Goal: Check status: Check status

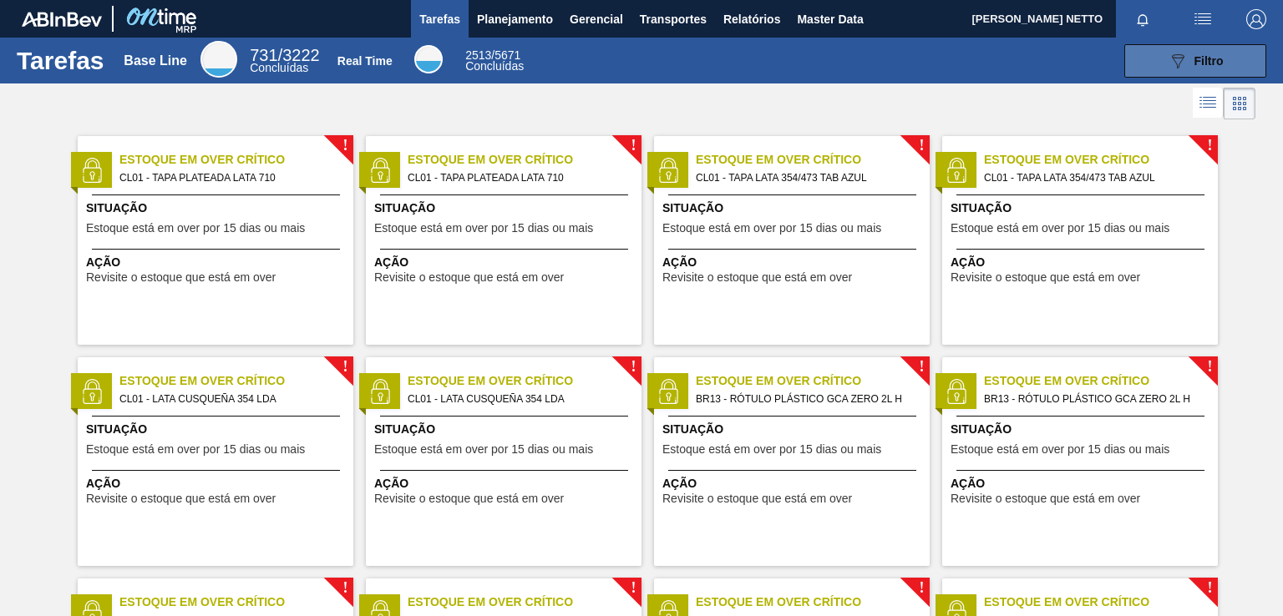
click at [1197, 51] on div "089F7B8B-B2A5-4AFE-B5C0-19BA573D28AC Filtro" at bounding box center [1195, 61] width 56 height 20
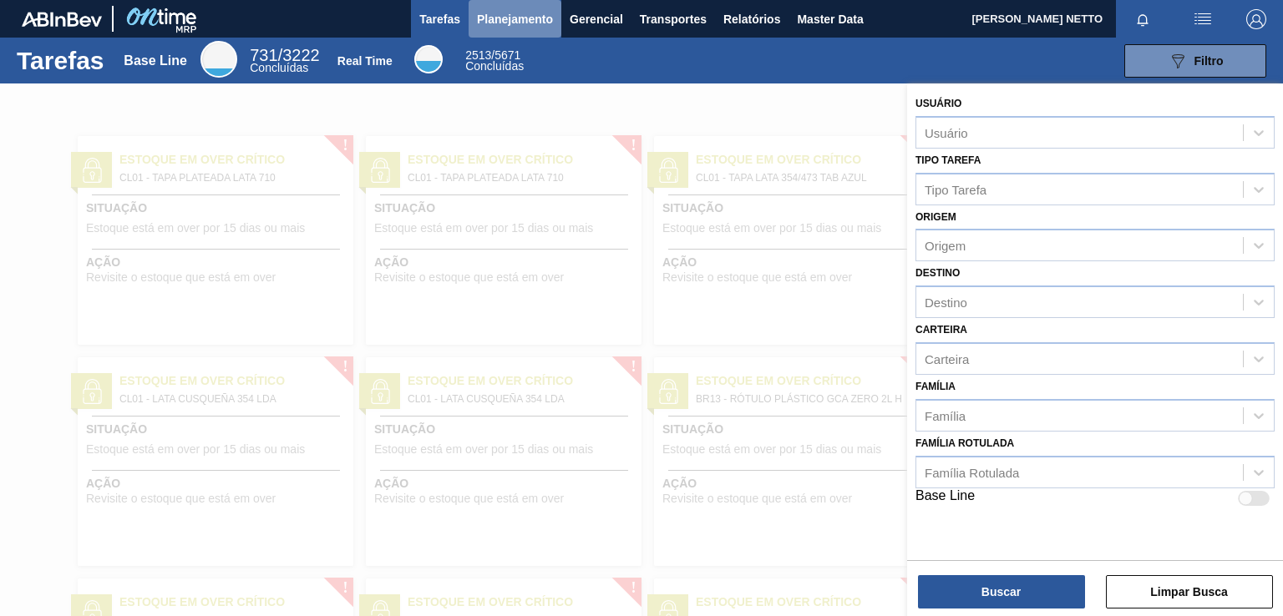
click at [495, 18] on span "Planejamento" at bounding box center [515, 19] width 76 height 20
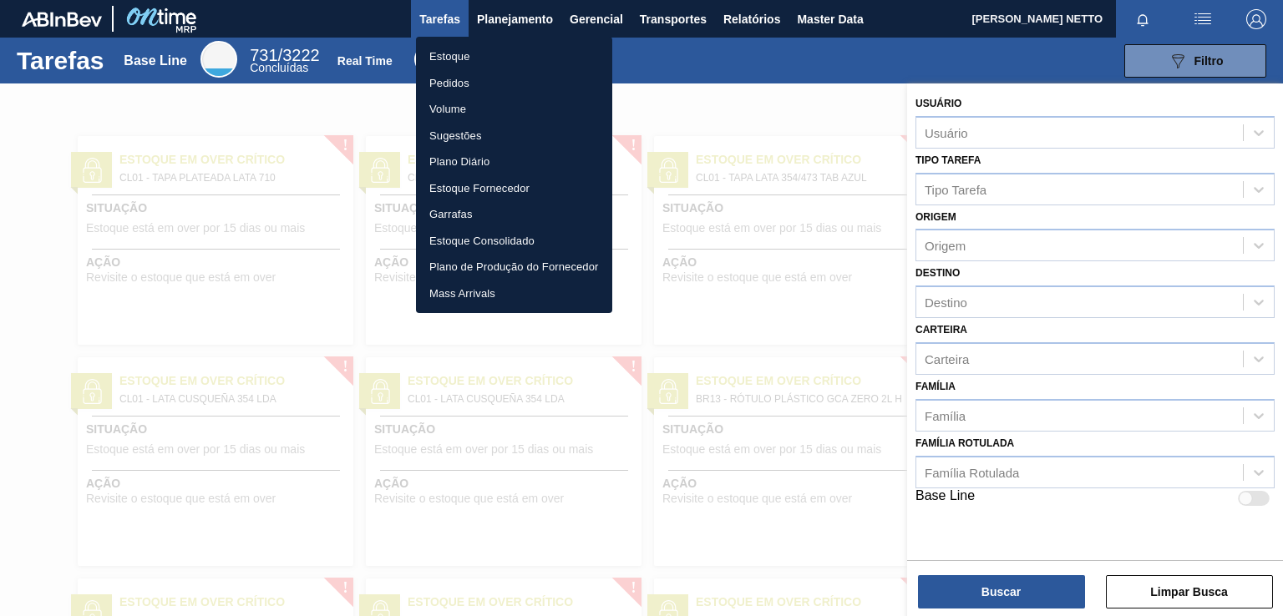
click at [460, 84] on li "Pedidos" at bounding box center [514, 83] width 196 height 27
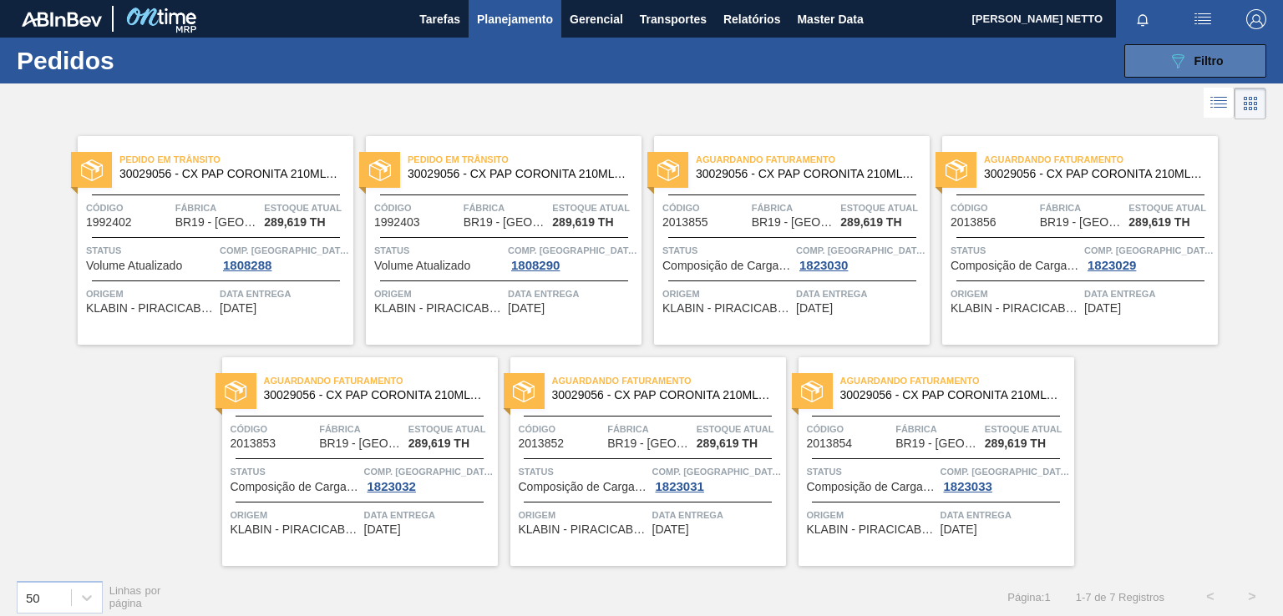
click at [1178, 60] on icon at bounding box center [1178, 61] width 13 height 14
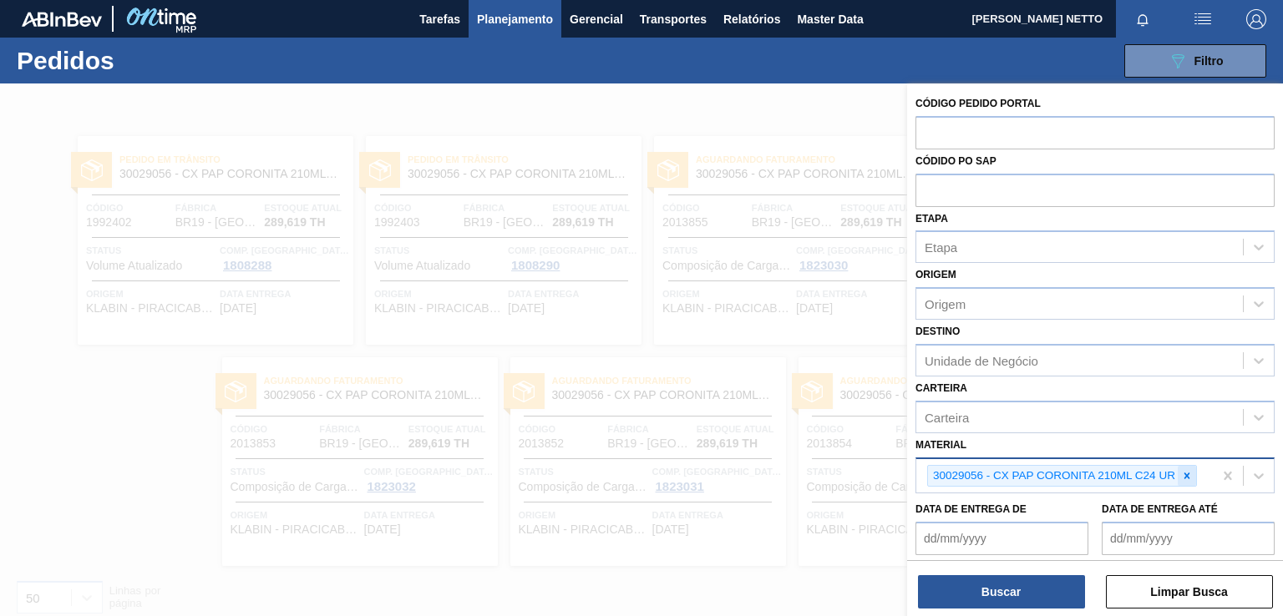
click at [1188, 473] on icon at bounding box center [1187, 476] width 6 height 6
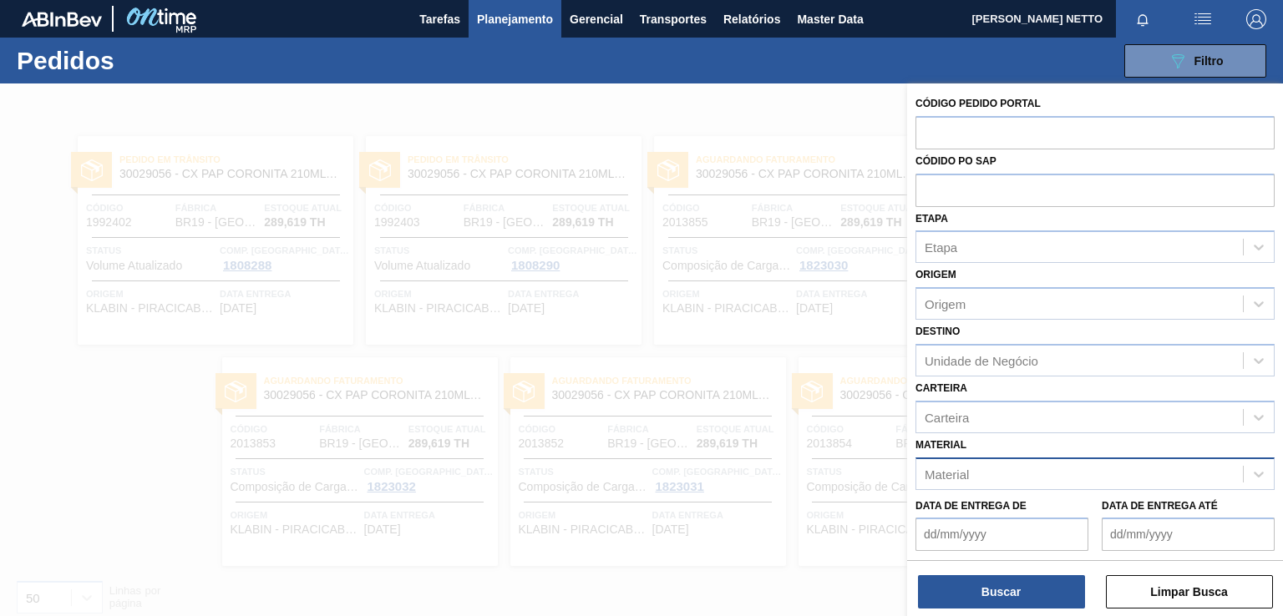
click at [1035, 475] on div "Material" at bounding box center [1079, 474] width 326 height 24
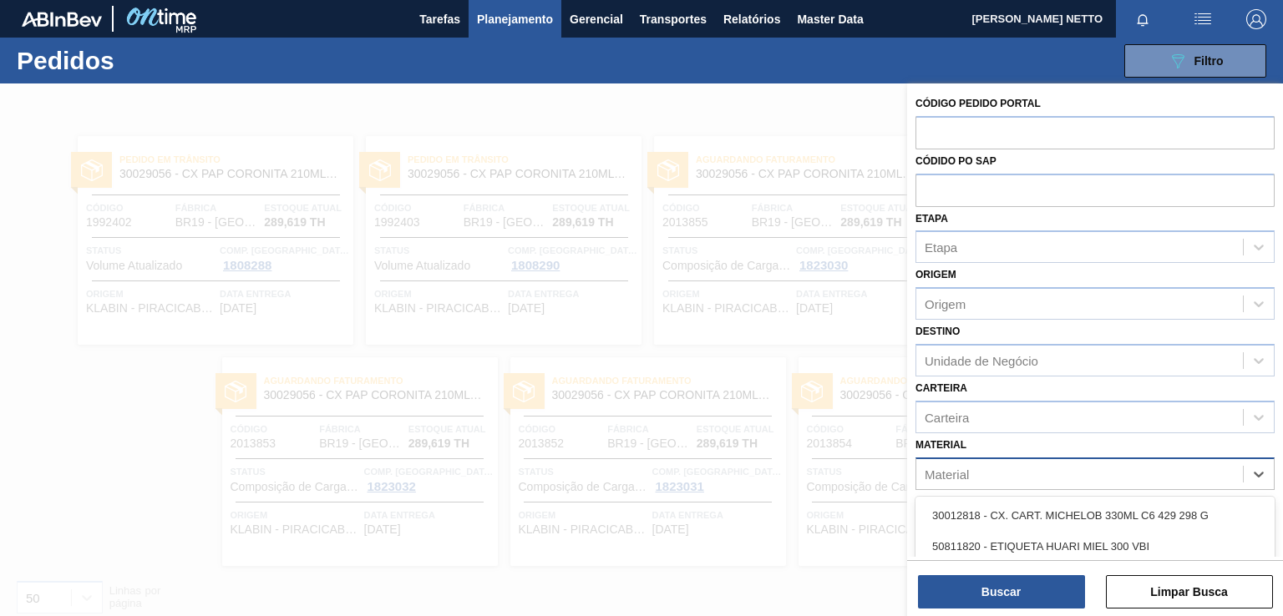
scroll to position [12, 0]
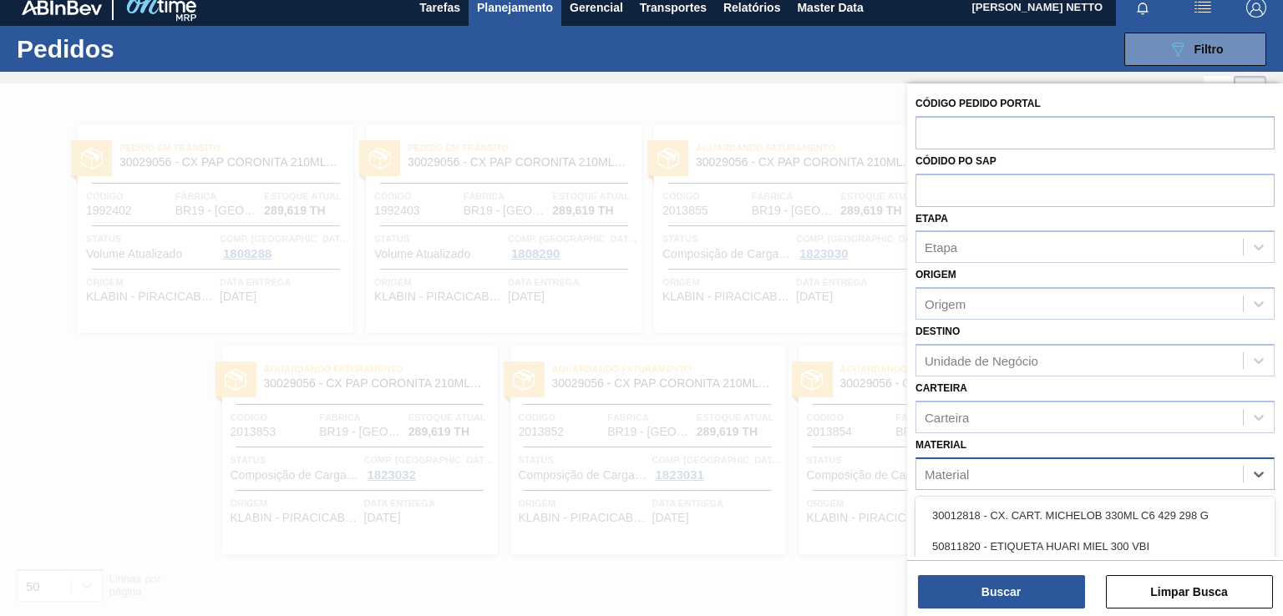
paste input "30029055"
type input "30029055"
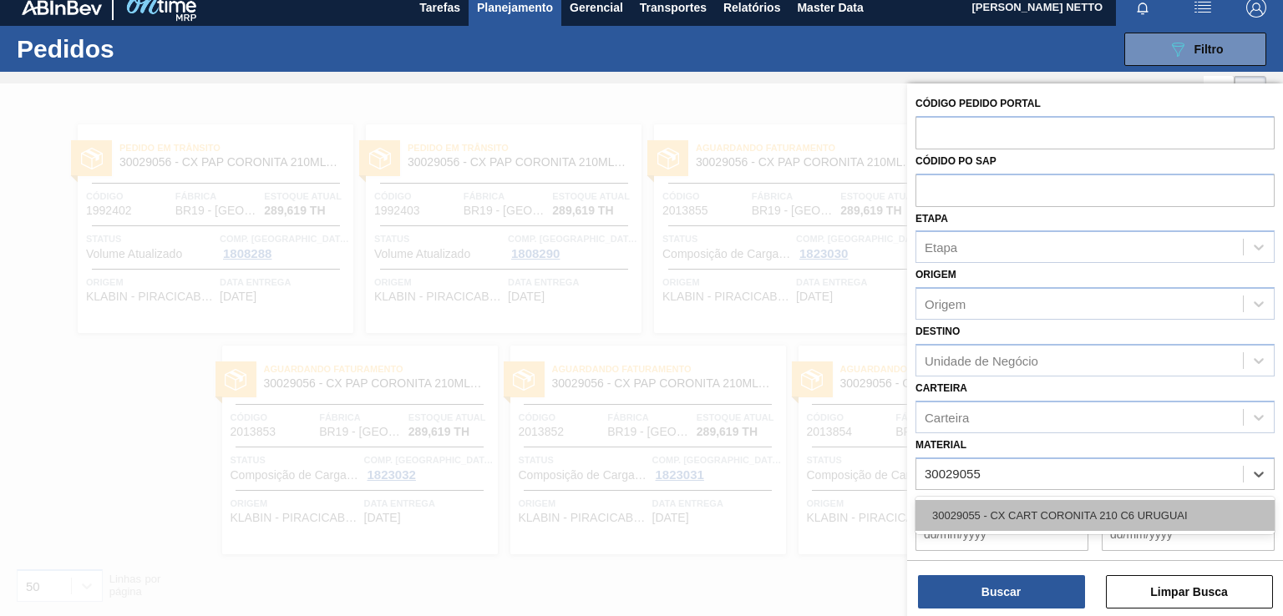
click at [1020, 509] on div "30029055 - CX CART CORONITA 210 C6 URUGUAI" at bounding box center [1094, 515] width 359 height 31
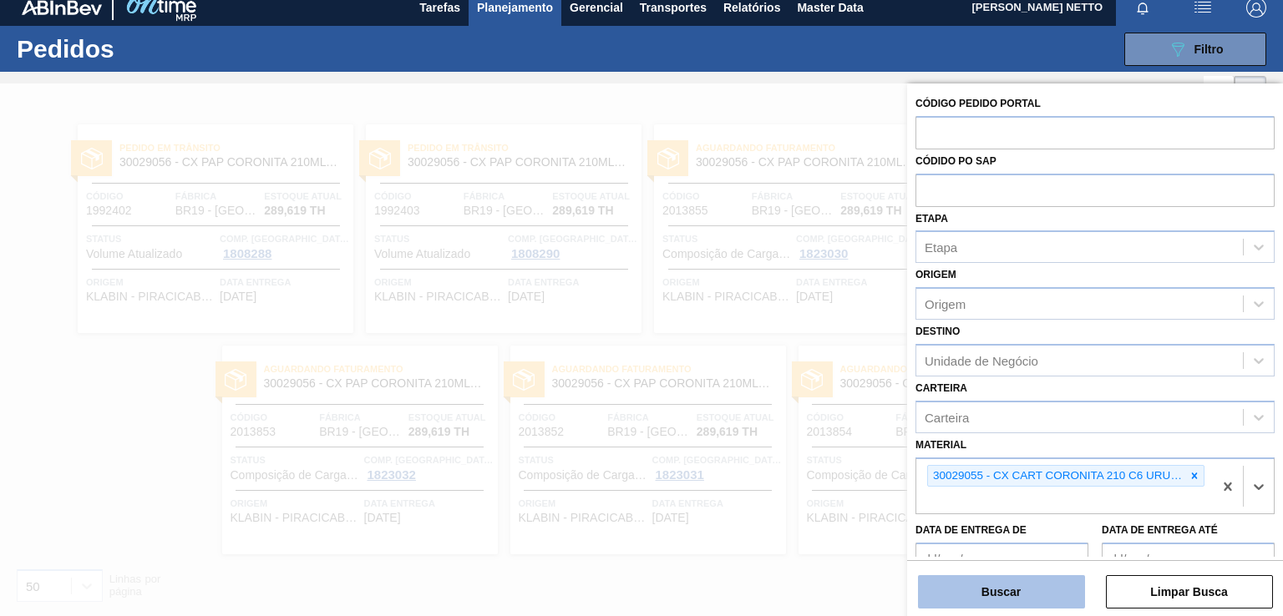
click at [992, 591] on button "Buscar" at bounding box center [1001, 591] width 167 height 33
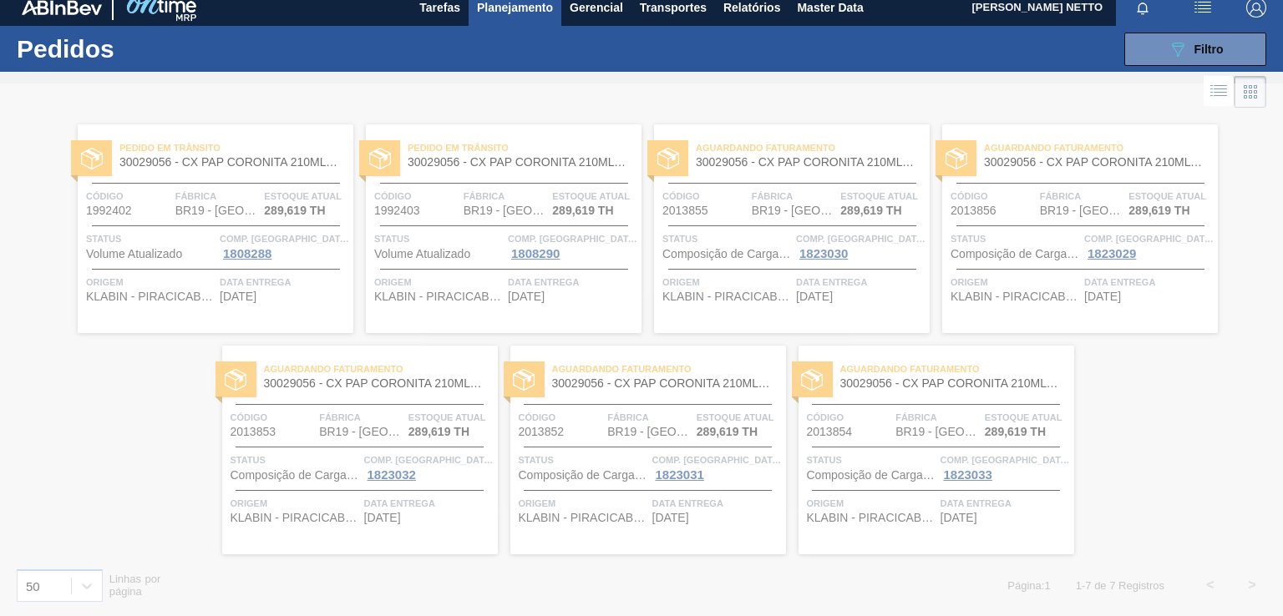
scroll to position [0, 0]
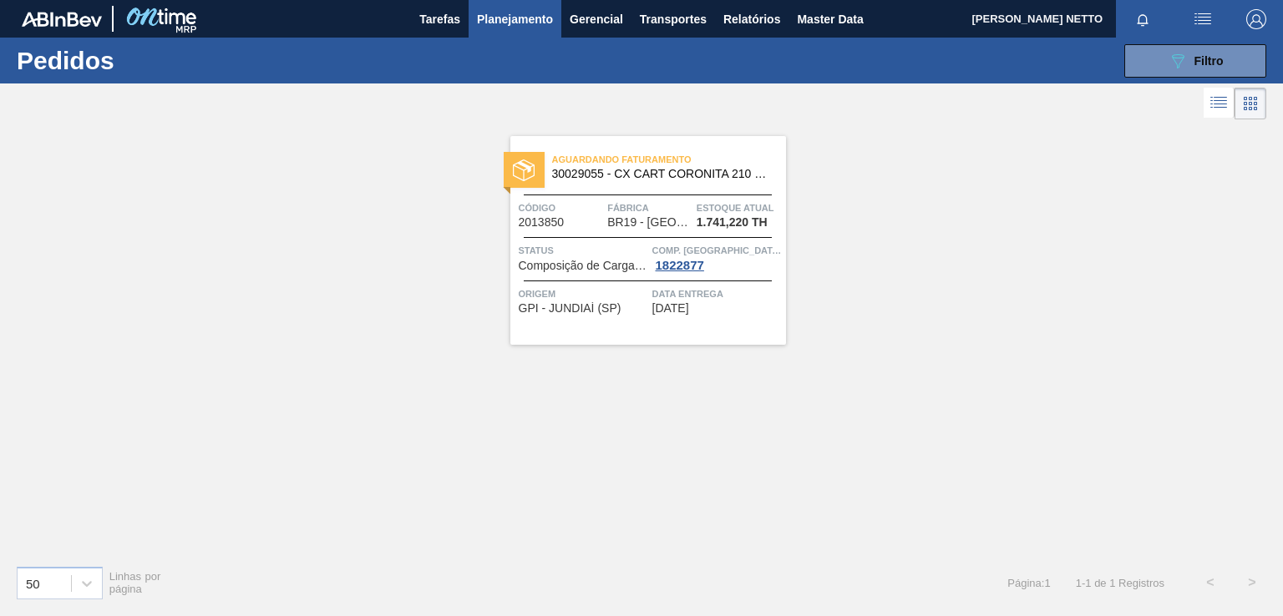
click at [681, 315] on div "Aguardando Faturamento 30029055 - CX CART CORONITA 210 C6 URUGUAI Código 201385…" at bounding box center [648, 240] width 276 height 209
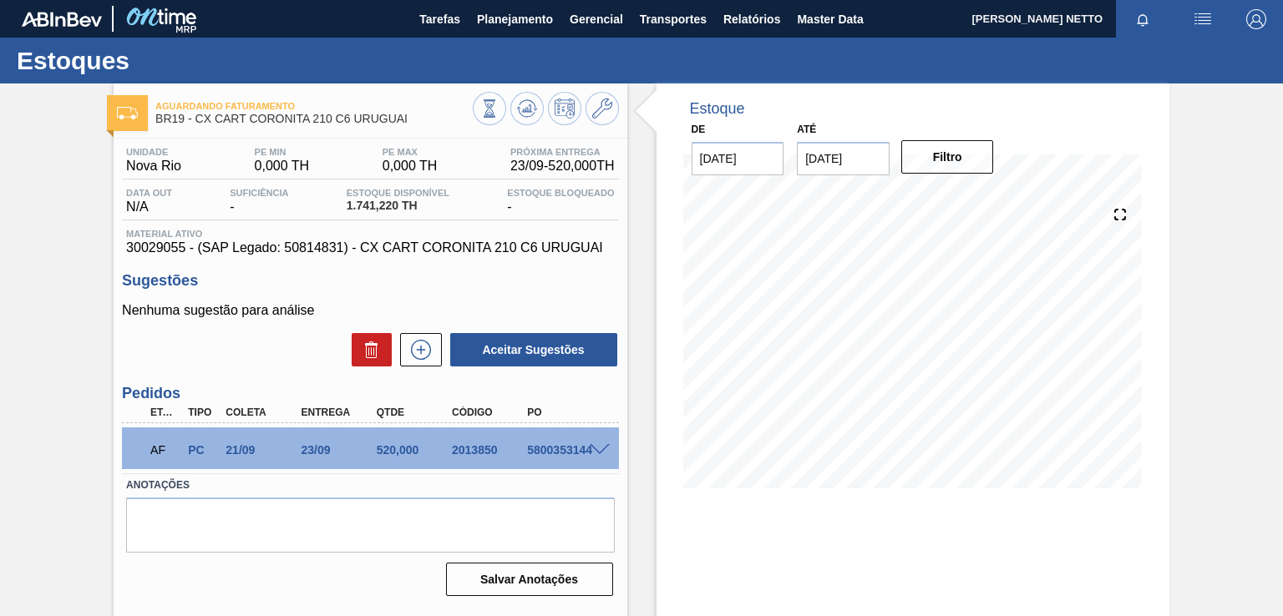
click at [1267, 22] on span "button" at bounding box center [1256, 19] width 40 height 20
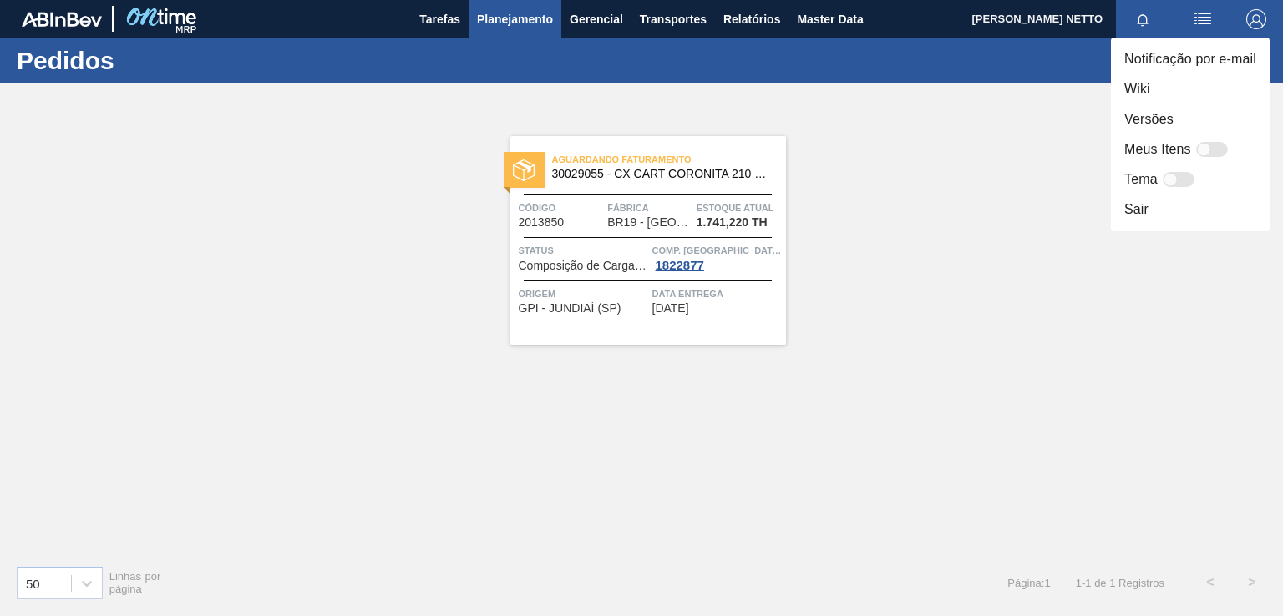
click at [995, 164] on div at bounding box center [641, 308] width 1283 height 616
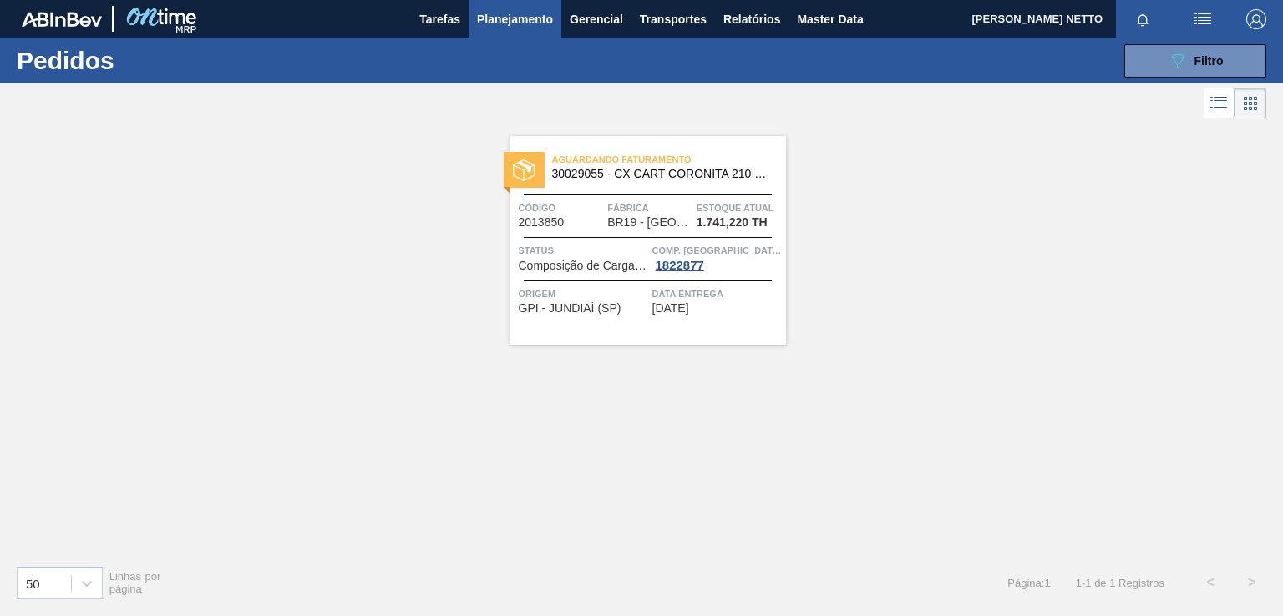
drag, startPoint x: 1209, startPoint y: 55, endPoint x: 1192, endPoint y: 111, distance: 58.6
click at [1208, 55] on span "Filtro" at bounding box center [1208, 60] width 29 height 13
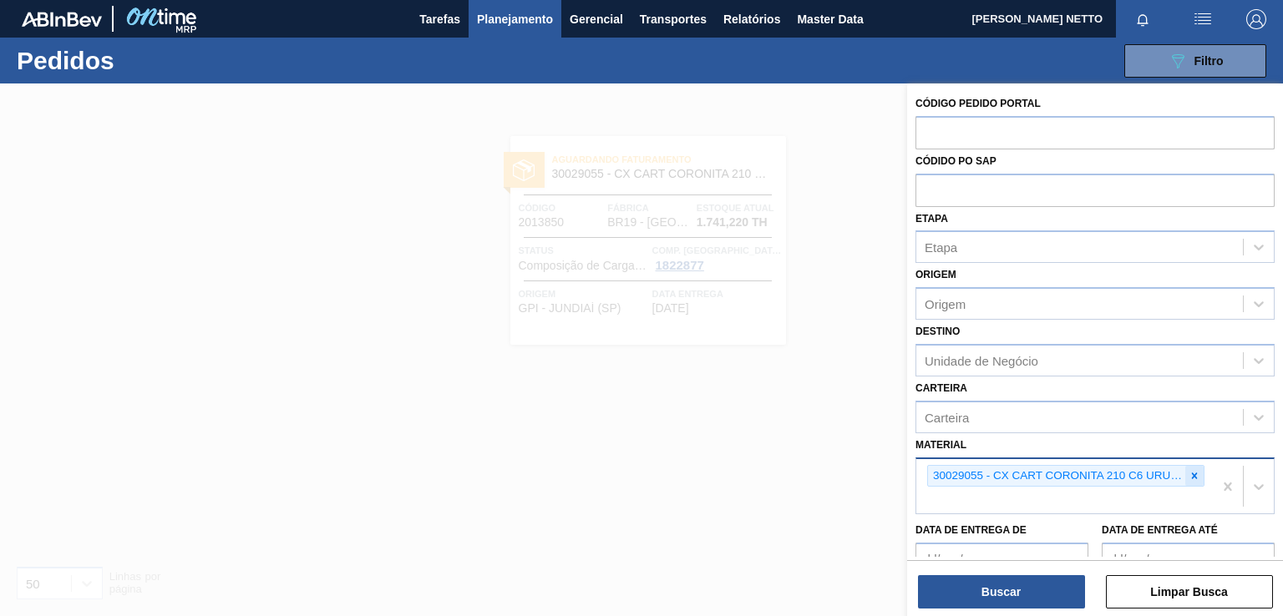
click at [1188, 472] on icon at bounding box center [1194, 476] width 12 height 12
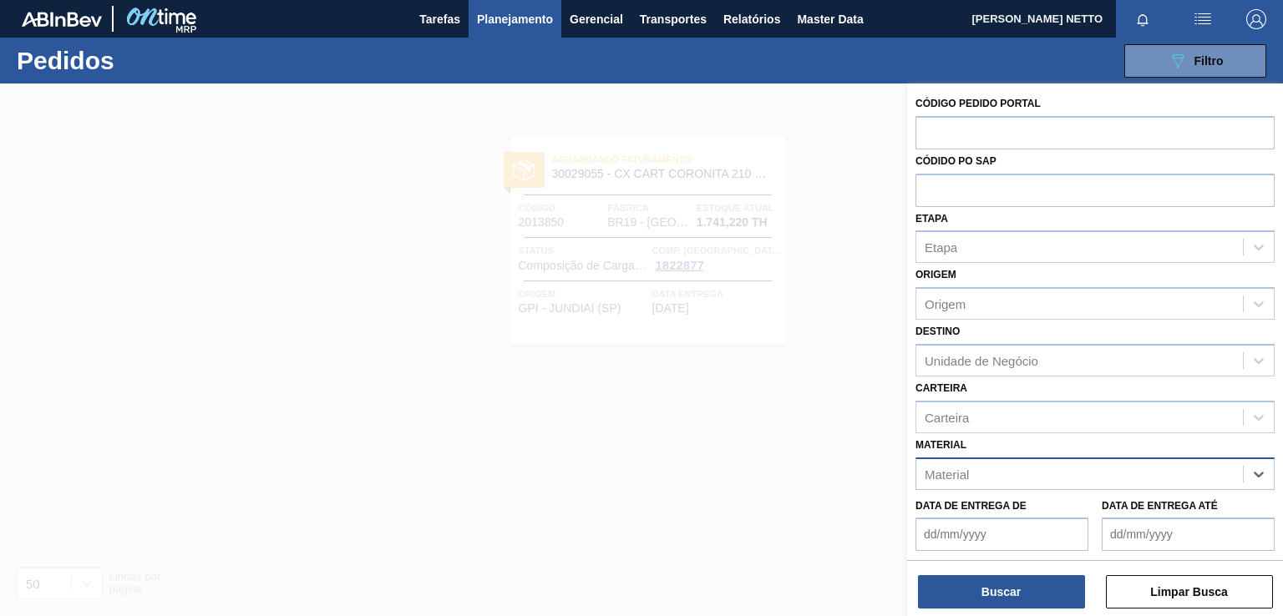
paste input "0"
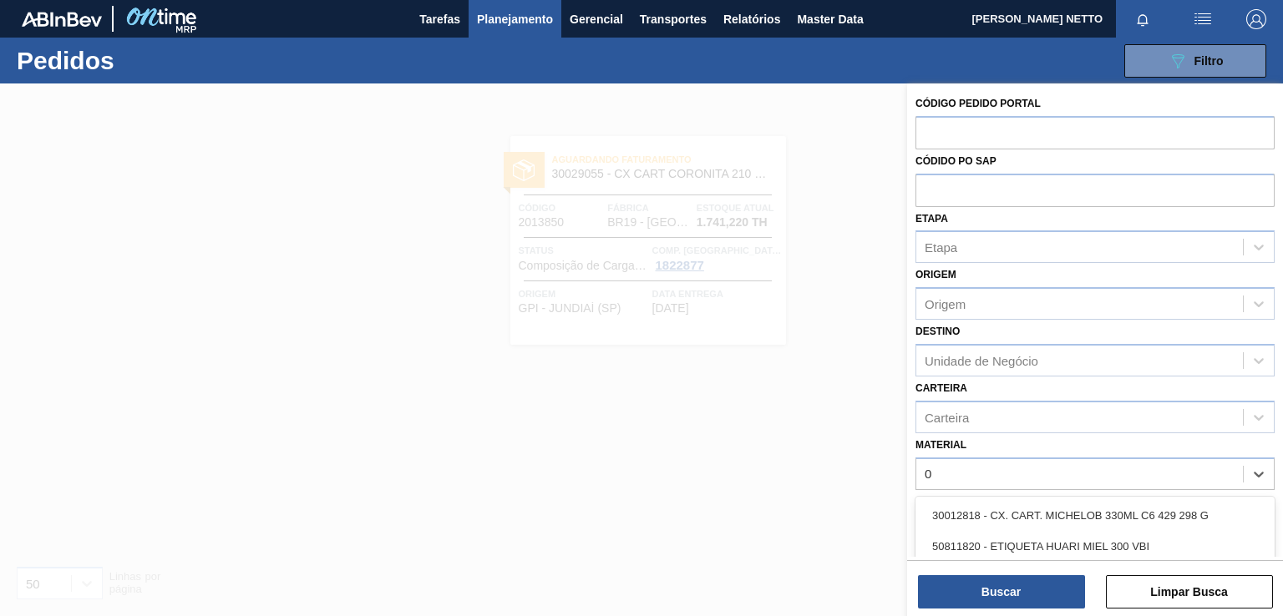
type input "0"
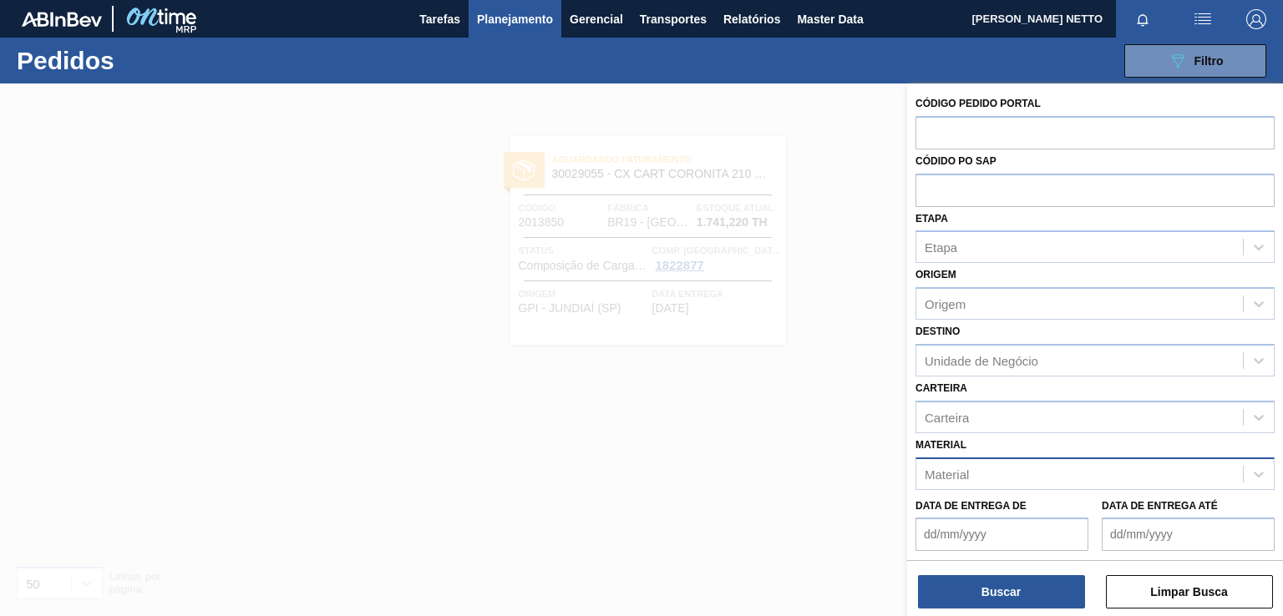
click at [978, 475] on div "Material" at bounding box center [1079, 474] width 326 height 24
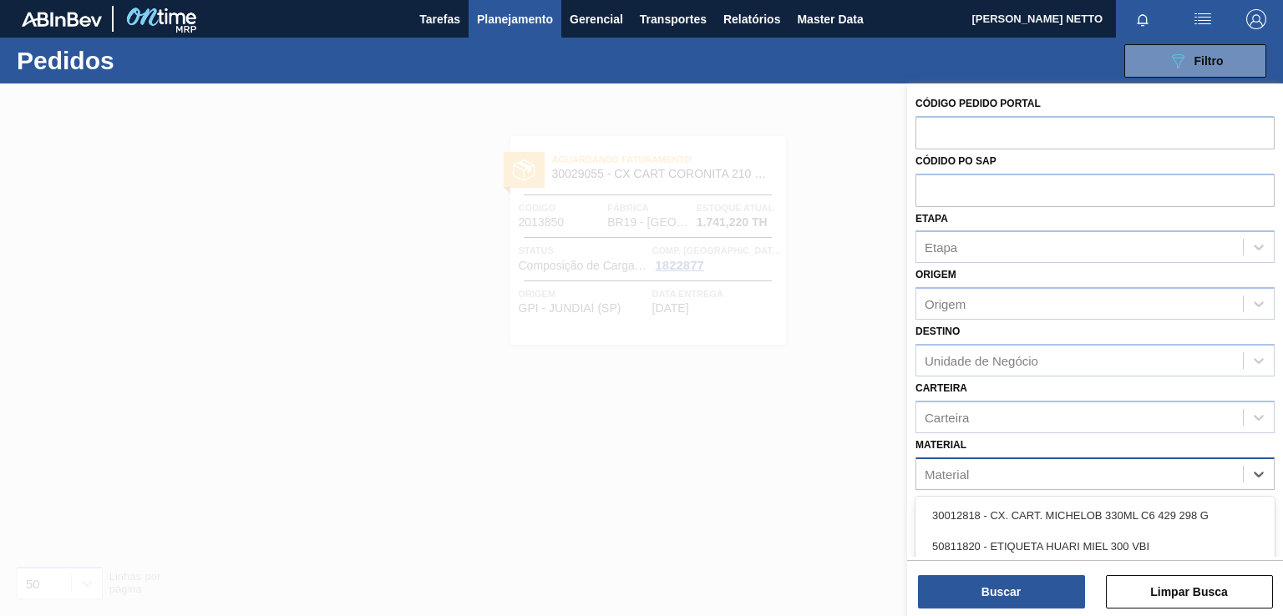
paste input "30029056"
type input "30029056"
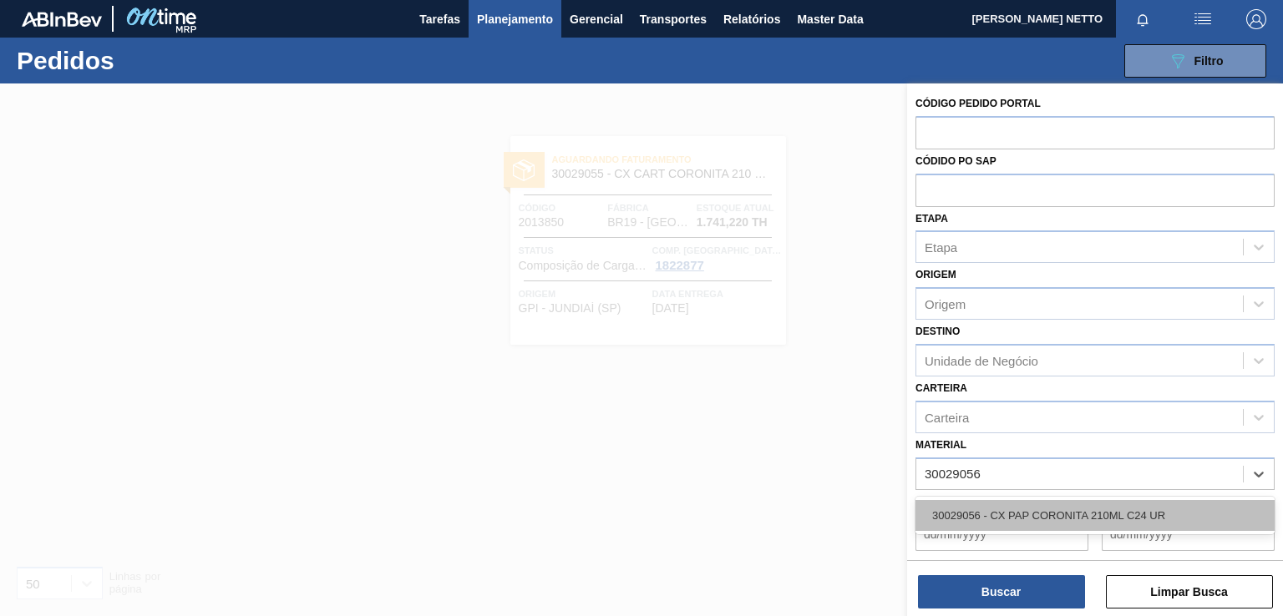
click at [981, 509] on div "30029056 - CX PAP CORONITA 210ML C24 UR" at bounding box center [1094, 515] width 359 height 31
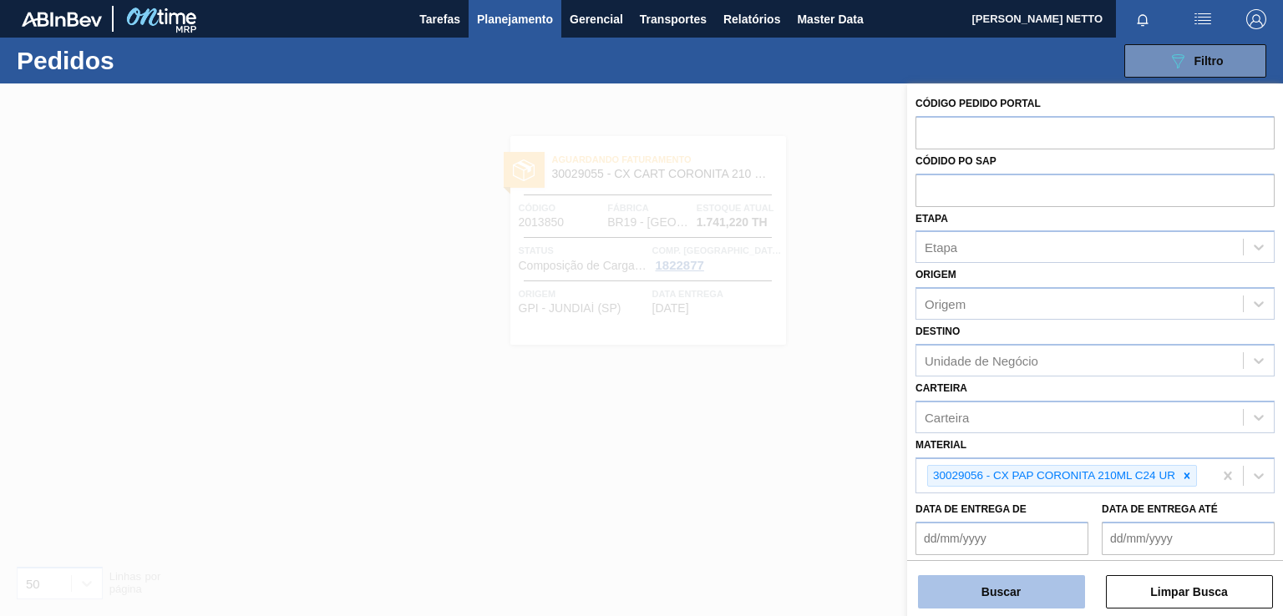
click at [1013, 588] on button "Buscar" at bounding box center [1001, 591] width 167 height 33
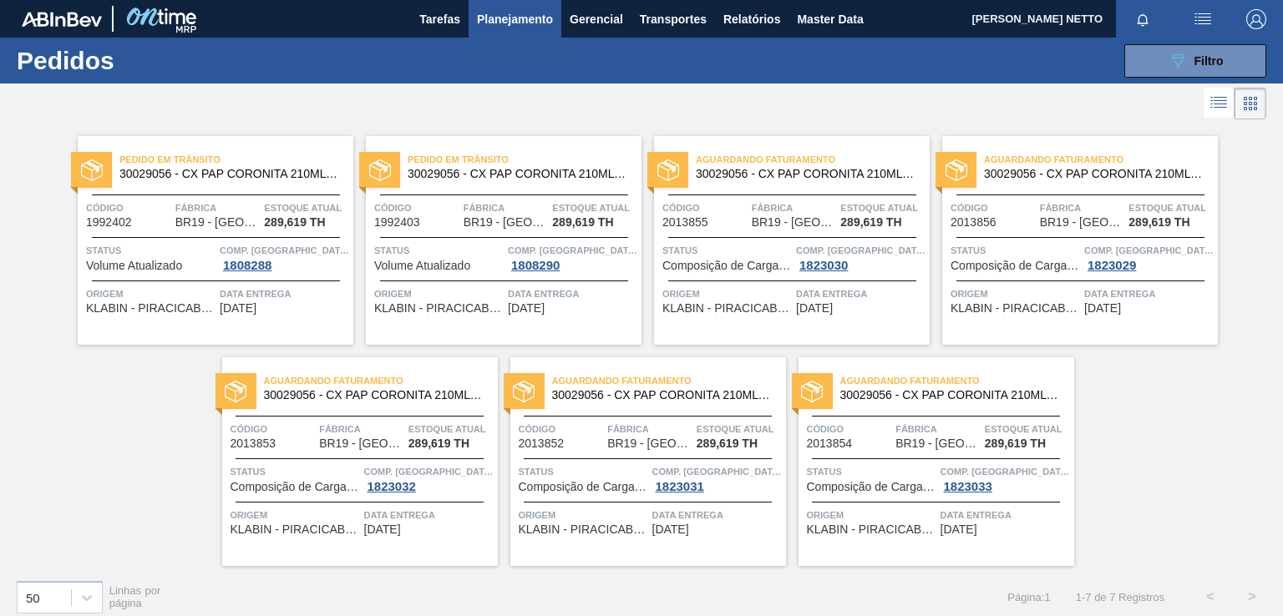
click at [299, 154] on span "Pedido em Trânsito" at bounding box center [236, 159] width 234 height 17
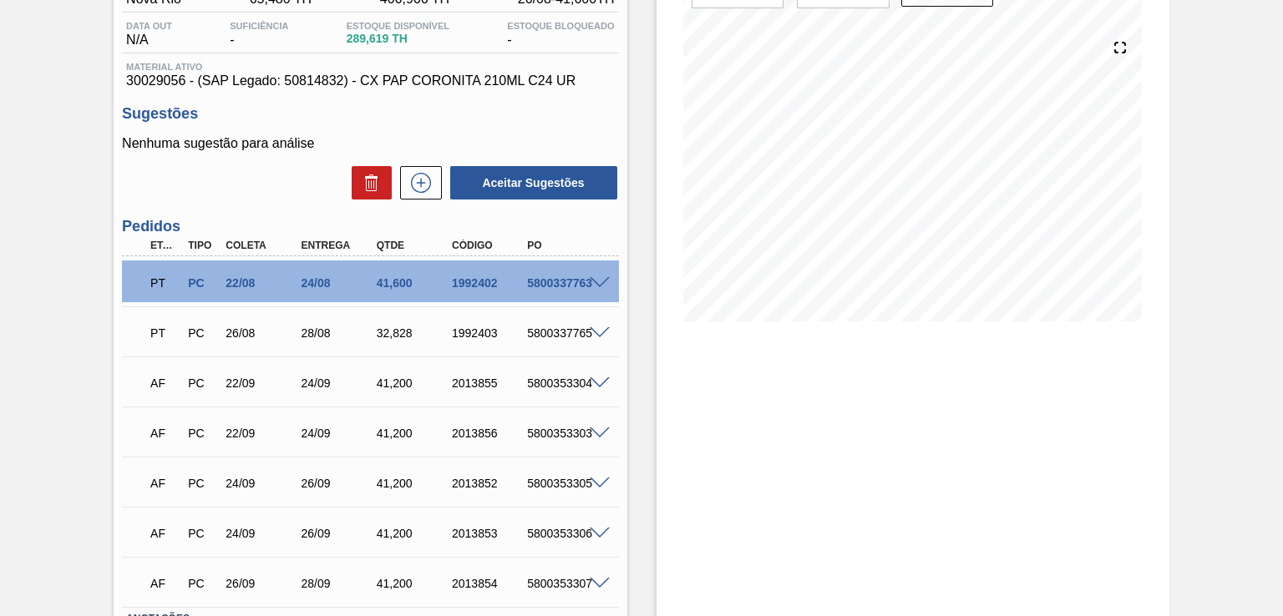
scroll to position [251, 0]
